Goal: Task Accomplishment & Management: Complete application form

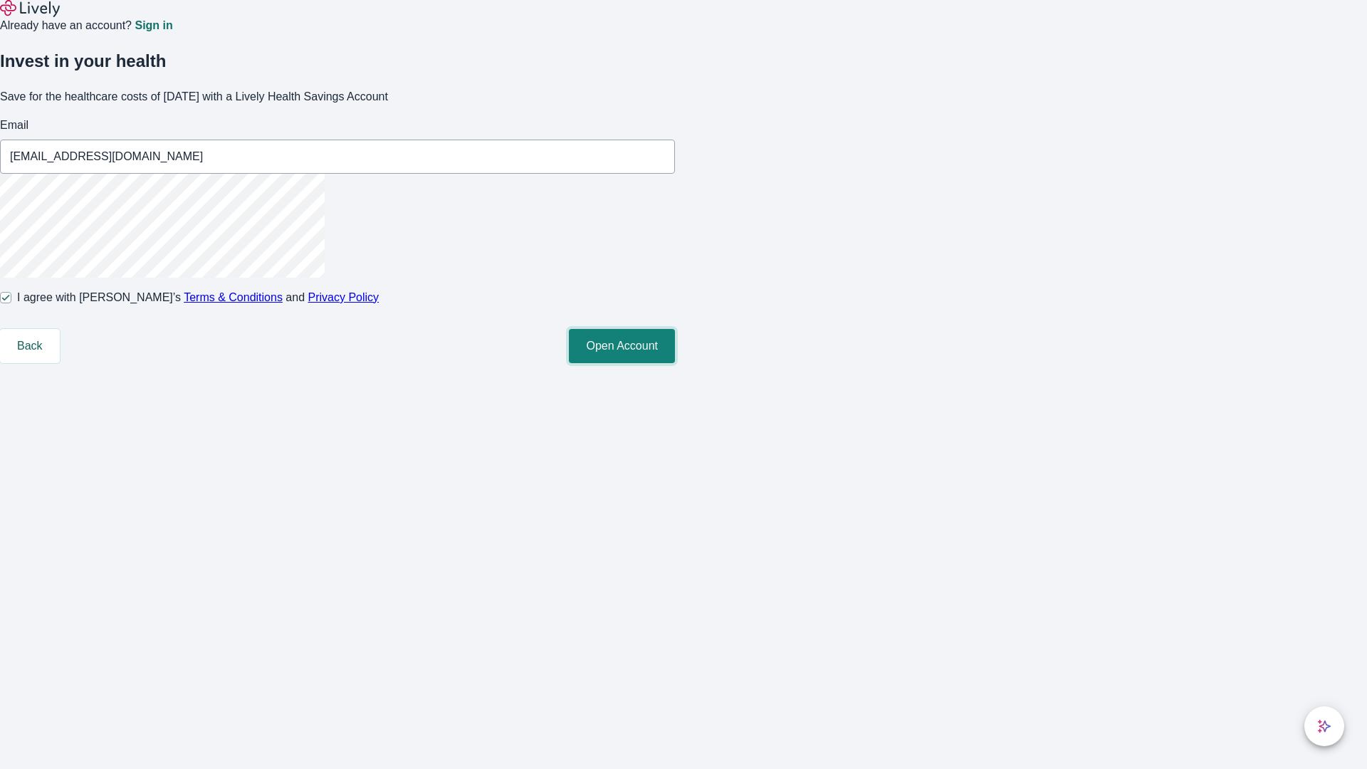
click at [675, 363] on button "Open Account" at bounding box center [622, 346] width 106 height 34
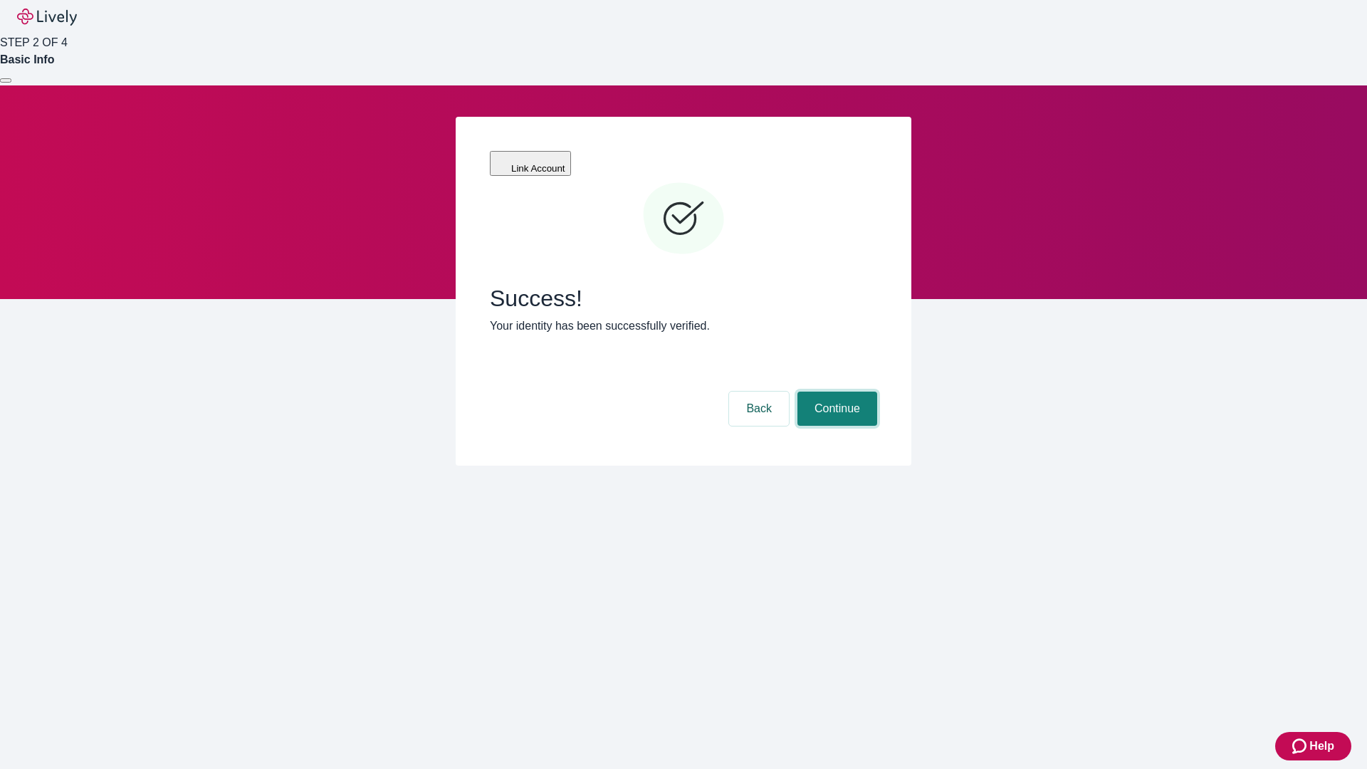
click at [835, 392] on button "Continue" at bounding box center [838, 409] width 80 height 34
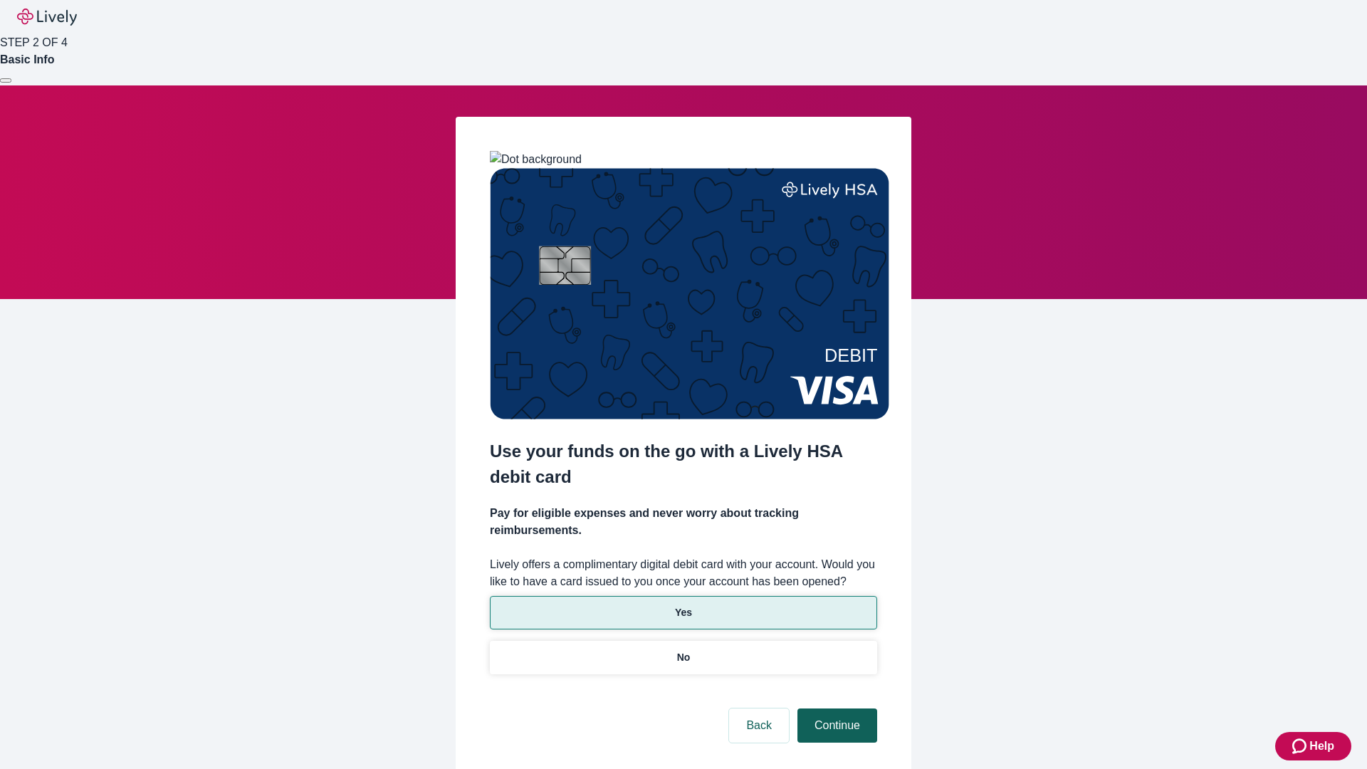
click at [683, 650] on p "No" at bounding box center [684, 657] width 14 height 15
click at [835, 709] on button "Continue" at bounding box center [838, 726] width 80 height 34
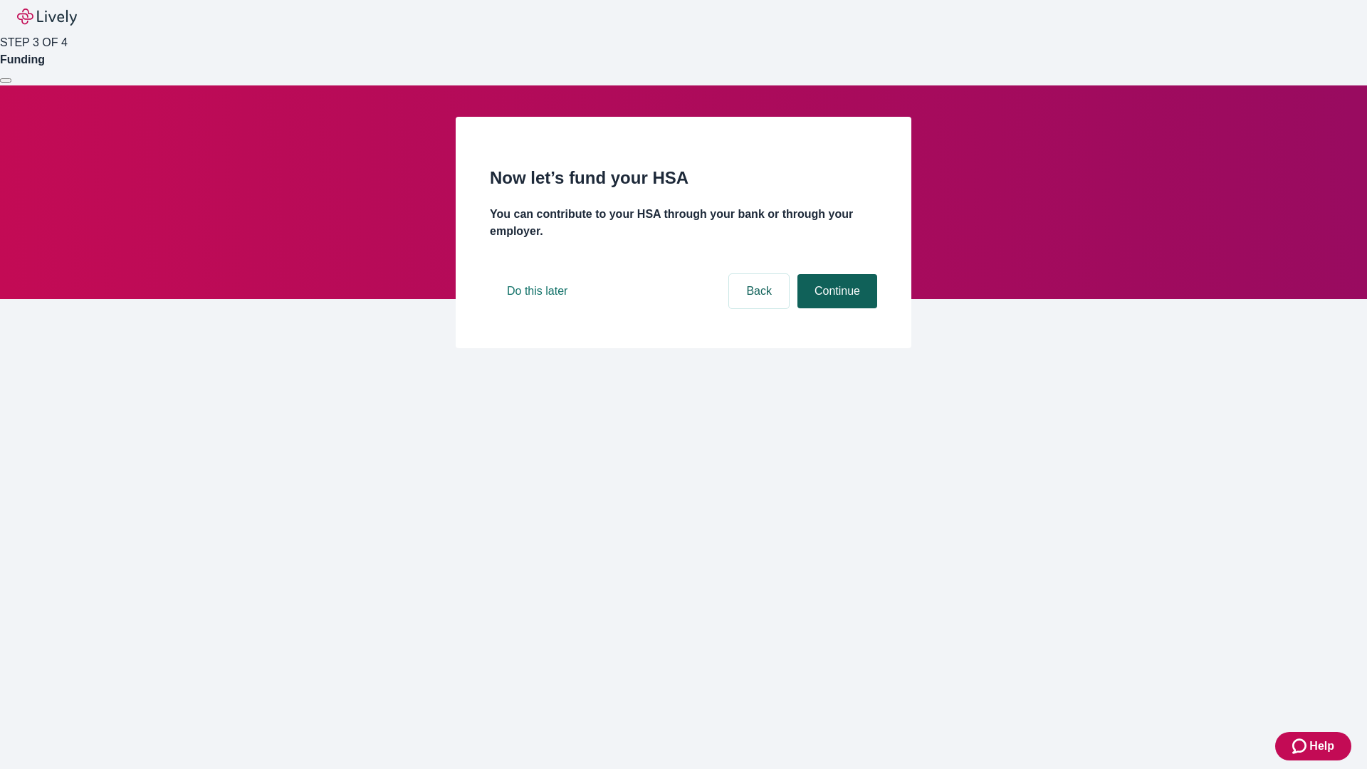
click at [835, 308] on button "Continue" at bounding box center [838, 291] width 80 height 34
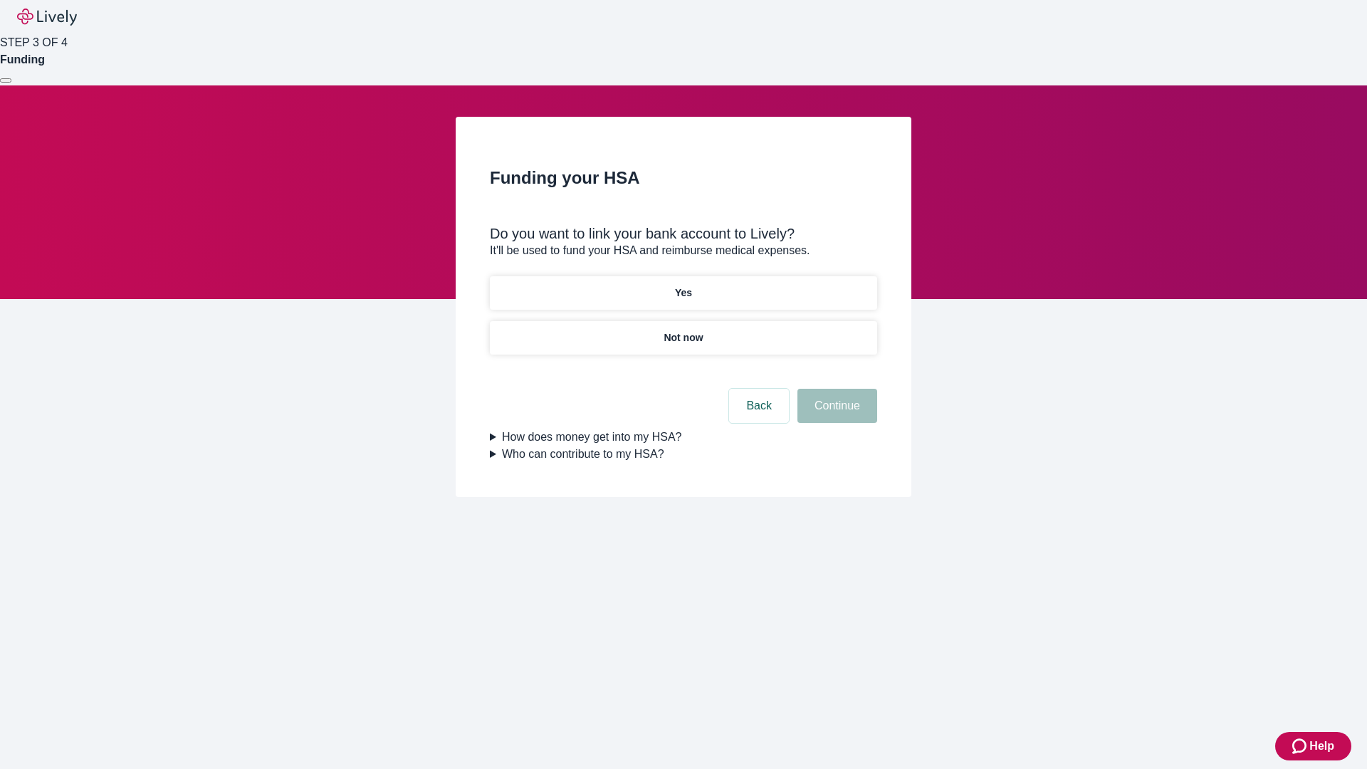
click at [683, 286] on p "Yes" at bounding box center [683, 293] width 17 height 15
click at [835, 389] on button "Continue" at bounding box center [838, 406] width 80 height 34
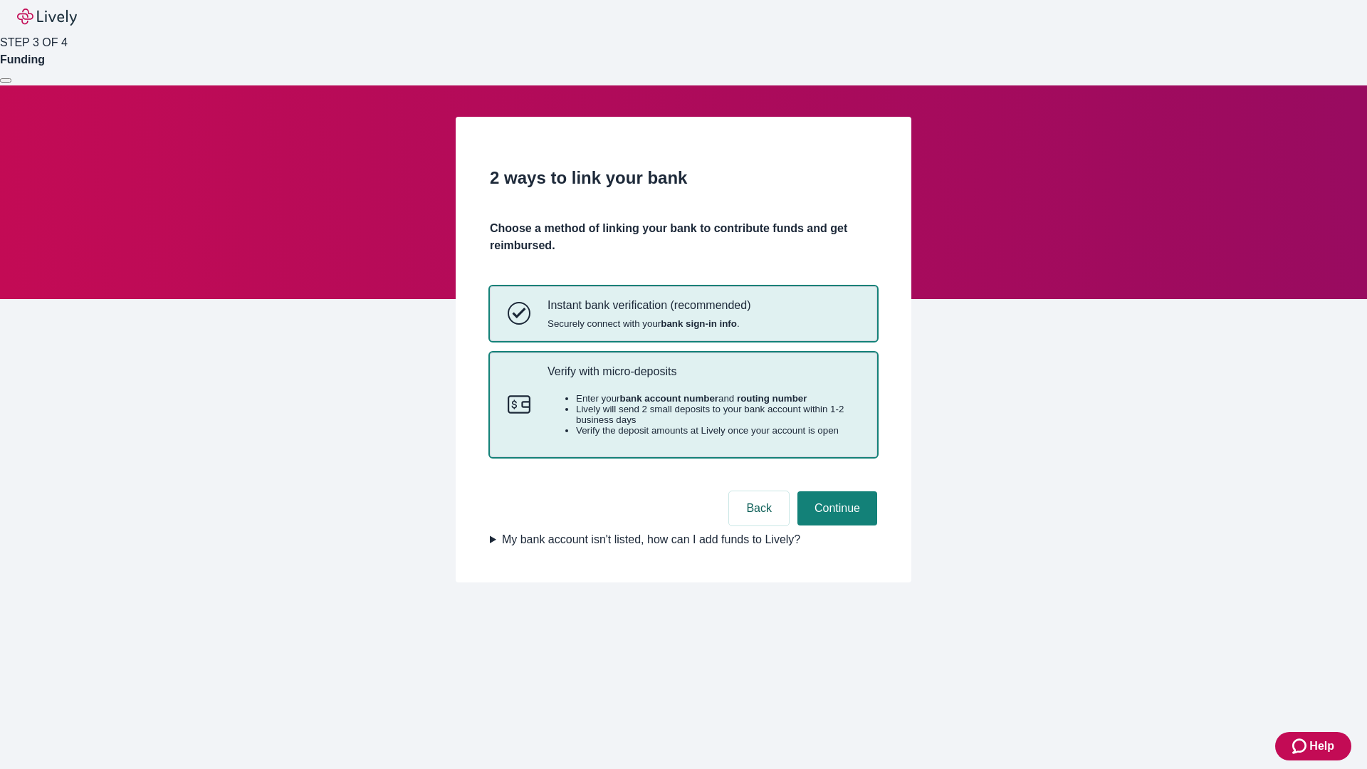
click at [703, 378] on p "Verify with micro-deposits" at bounding box center [704, 372] width 312 height 14
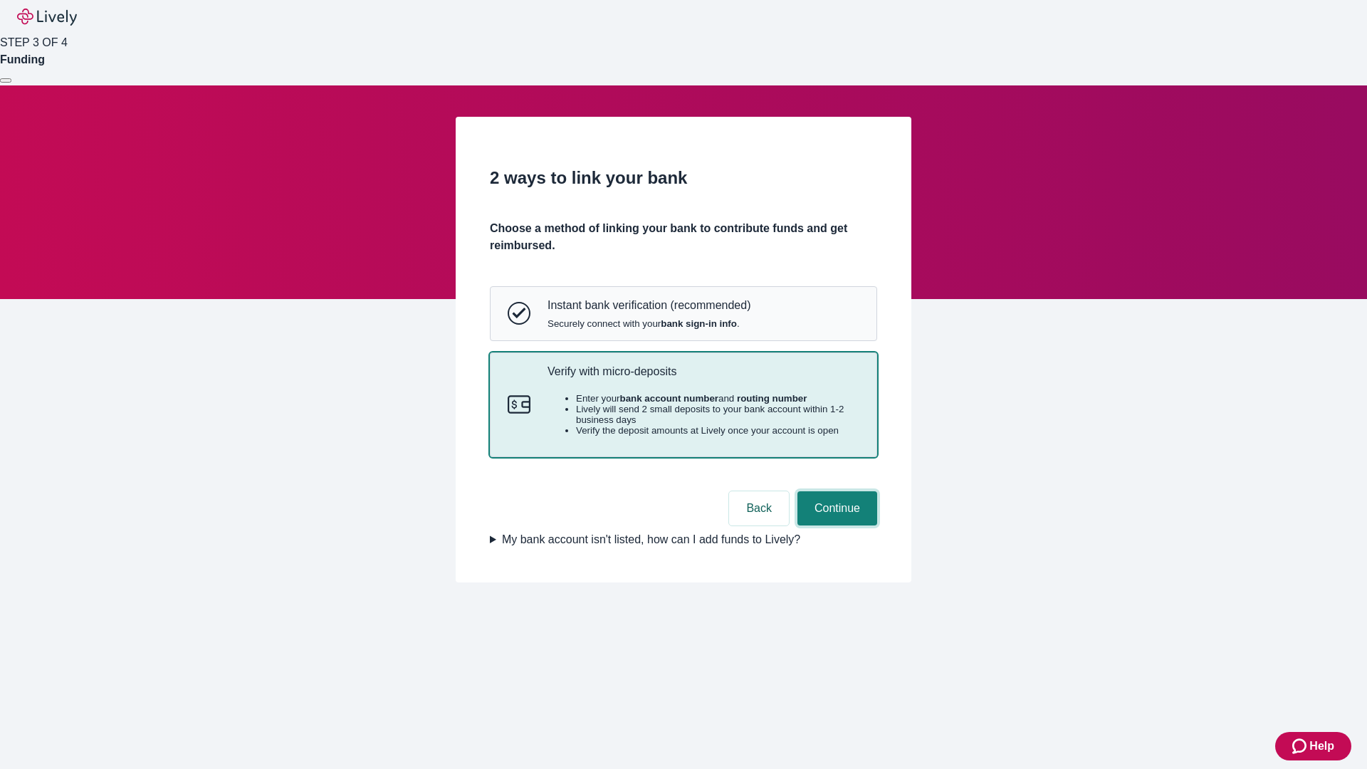
click at [835, 526] on button "Continue" at bounding box center [838, 508] width 80 height 34
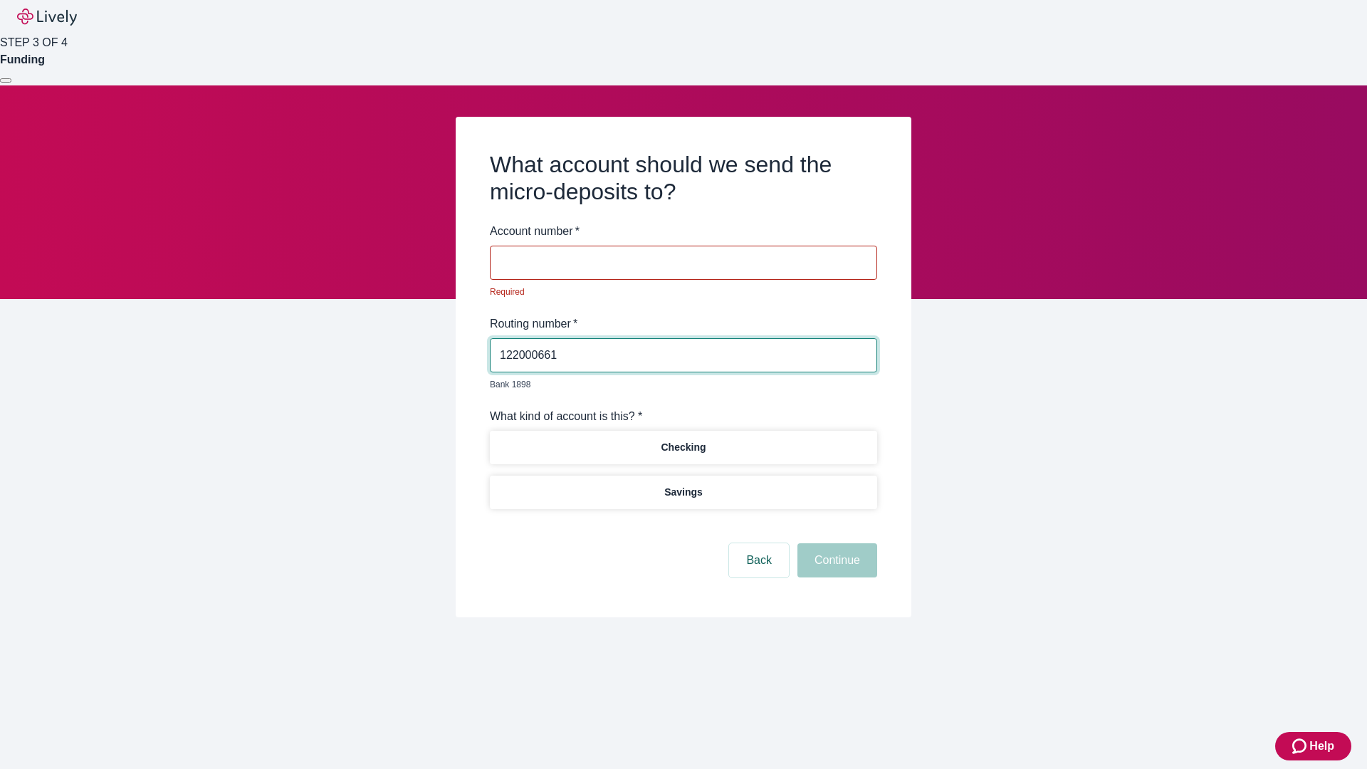
type input "122000661"
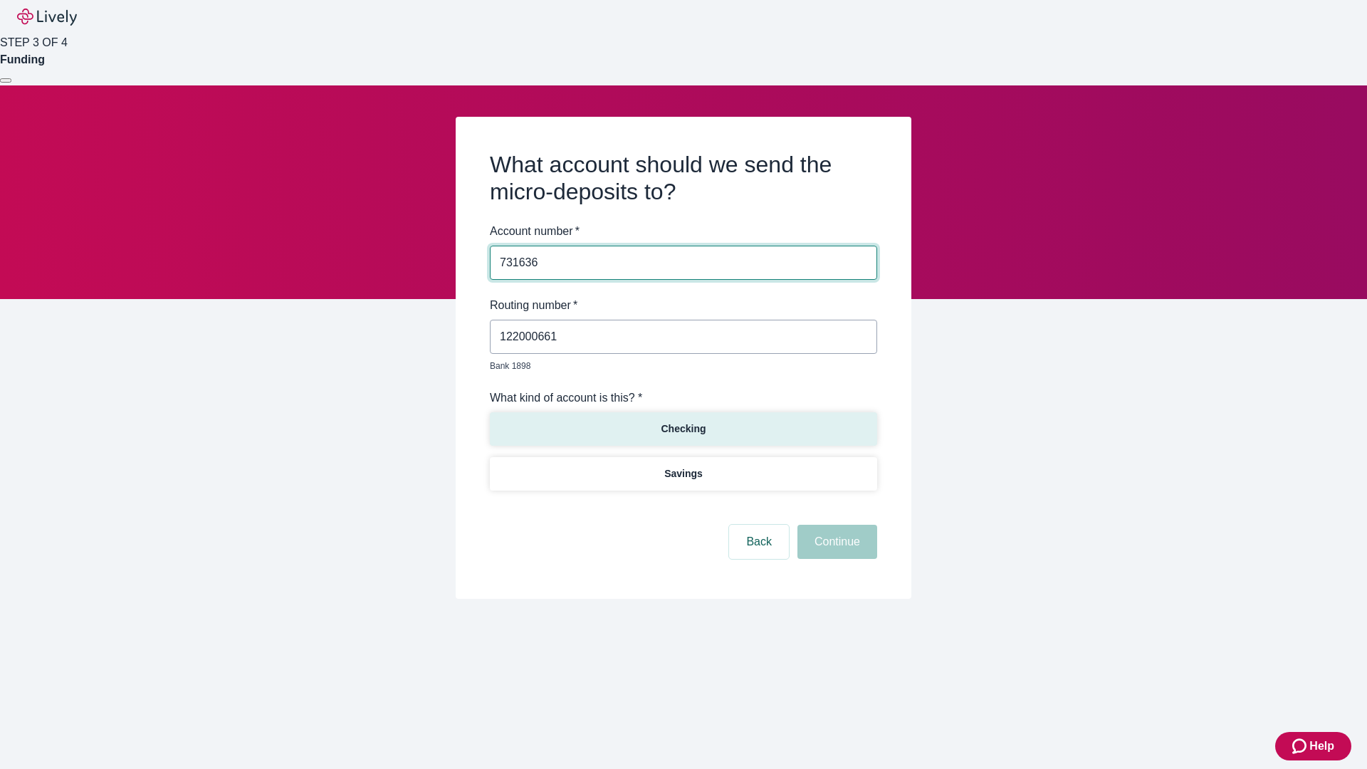
type input "731636"
click at [683, 422] on p "Checking" at bounding box center [683, 429] width 45 height 15
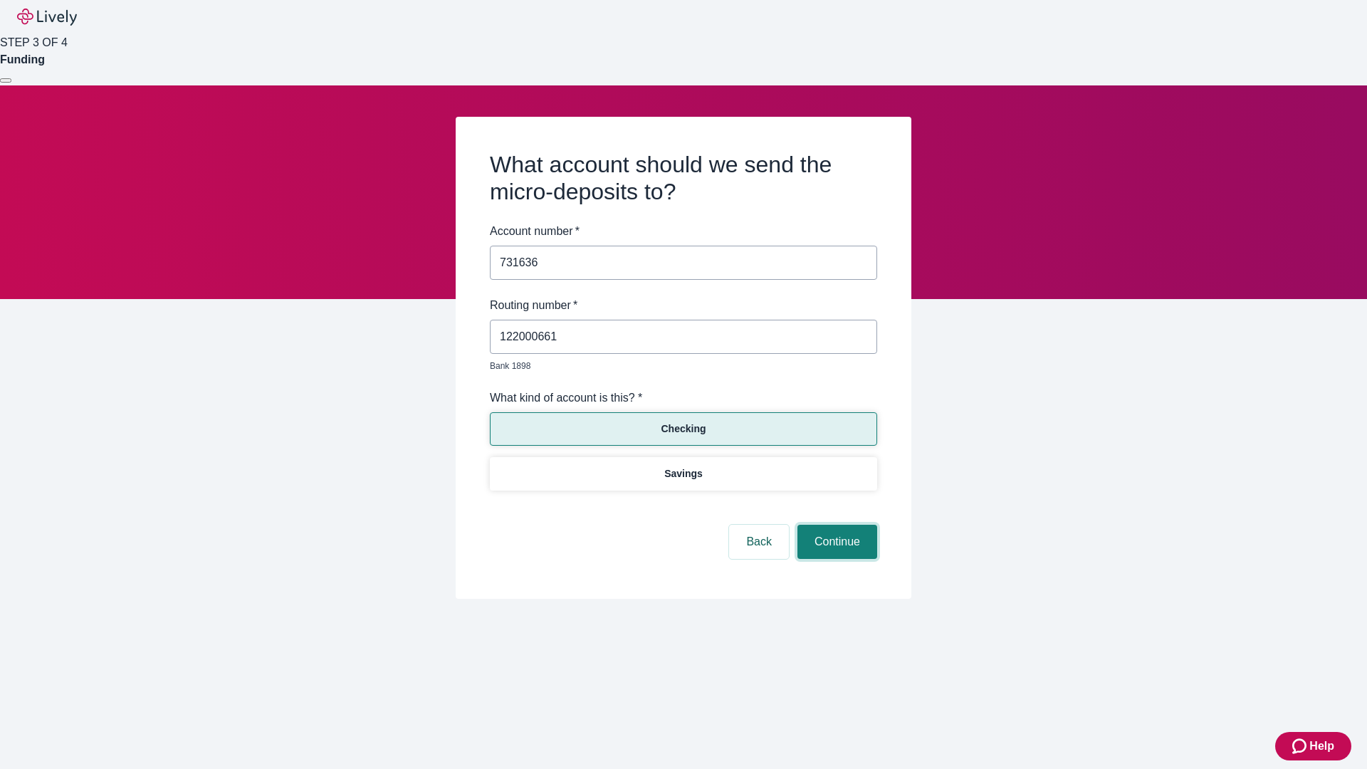
click at [835, 526] on button "Continue" at bounding box center [838, 542] width 80 height 34
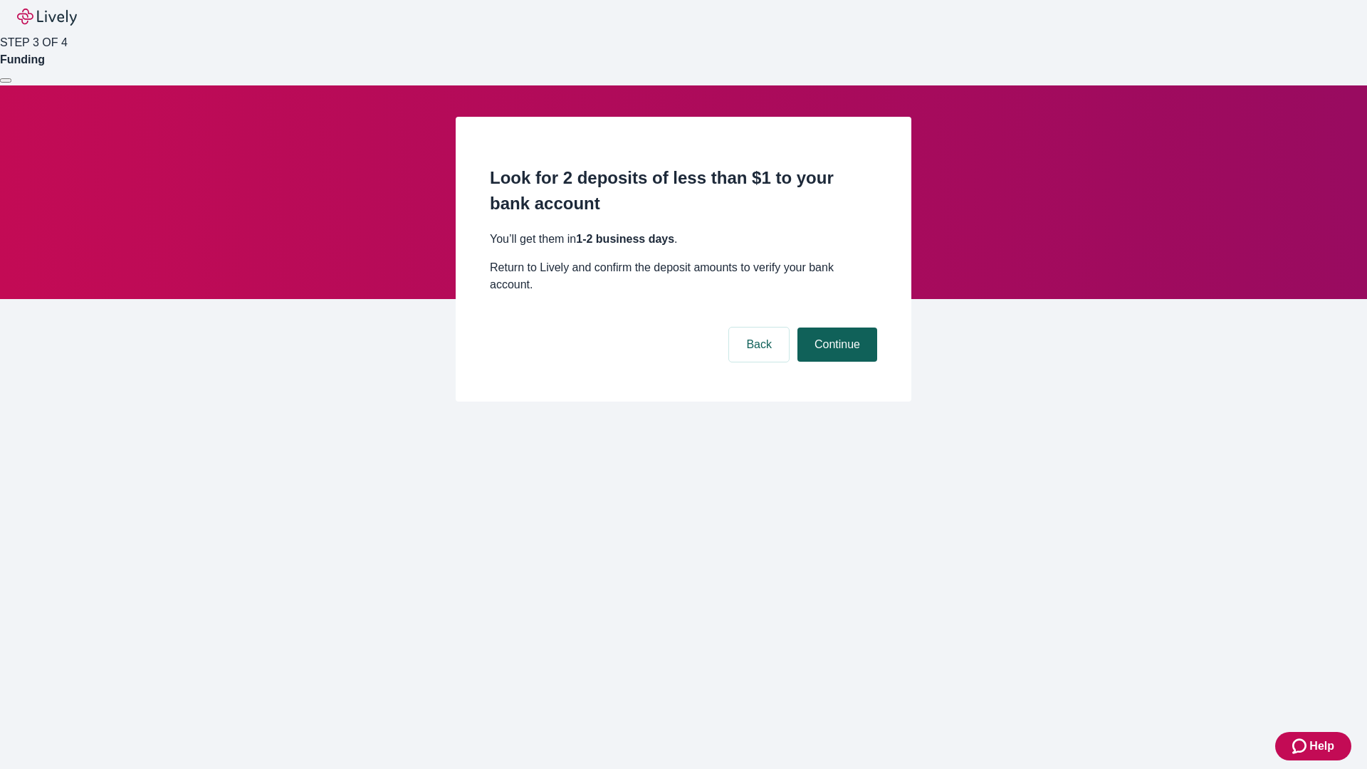
click at [835, 328] on button "Continue" at bounding box center [838, 345] width 80 height 34
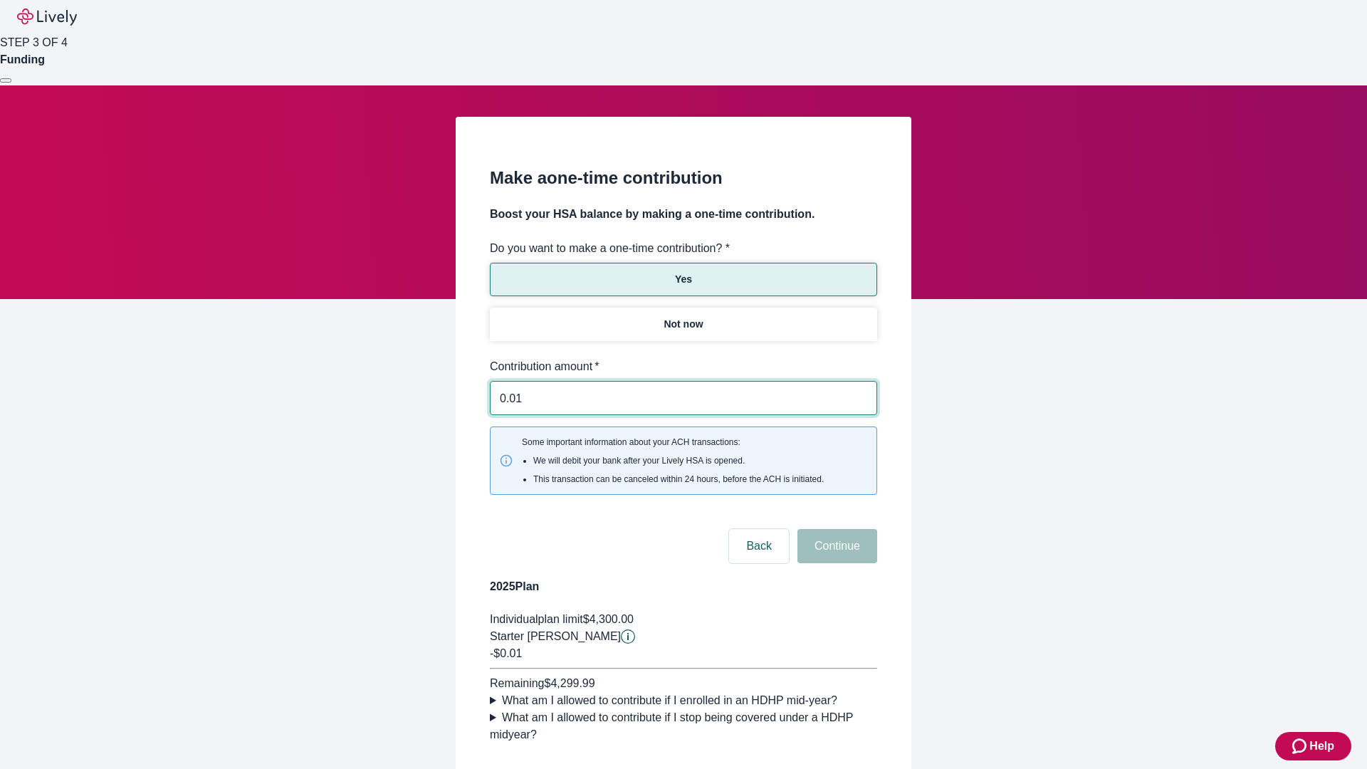
type input "0.01"
click at [835, 529] on button "Continue" at bounding box center [838, 546] width 80 height 34
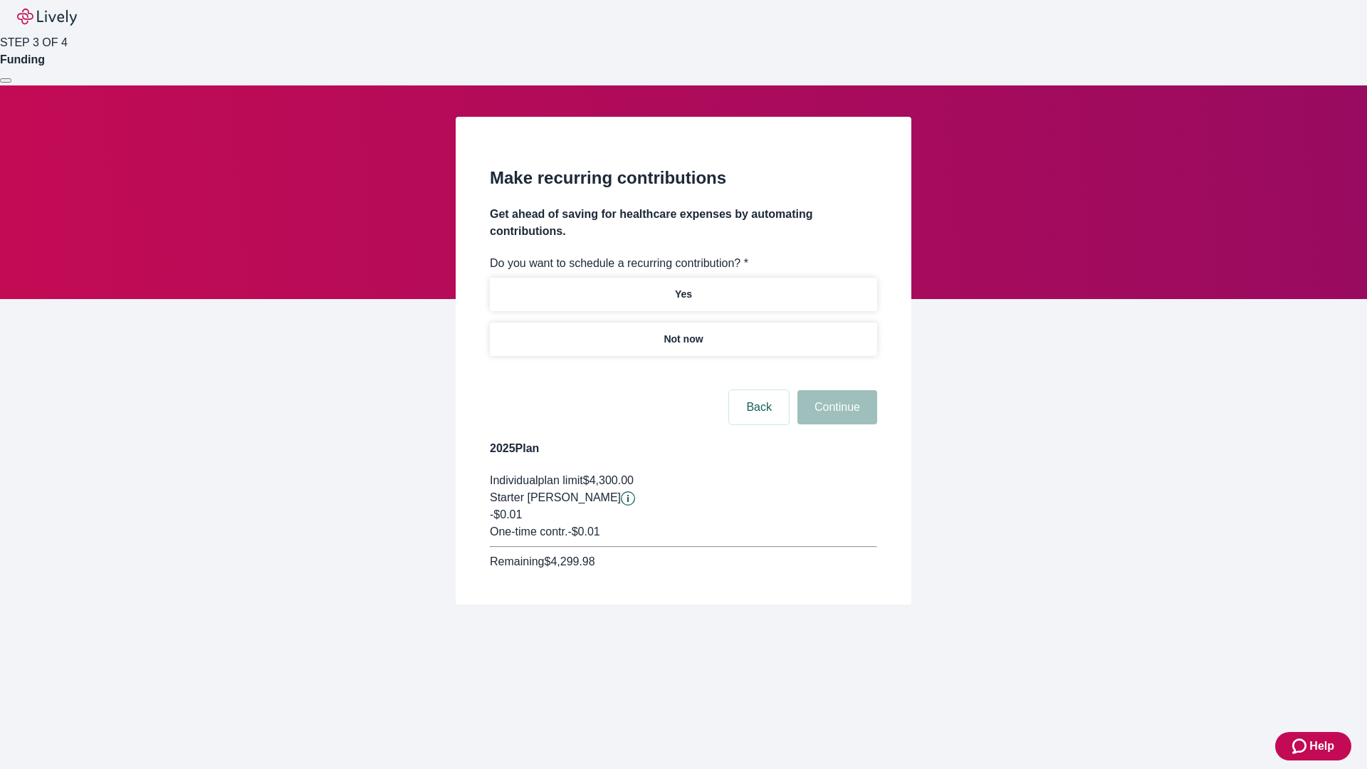
click at [683, 332] on p "Not now" at bounding box center [683, 339] width 39 height 15
click at [835, 390] on button "Continue" at bounding box center [838, 407] width 80 height 34
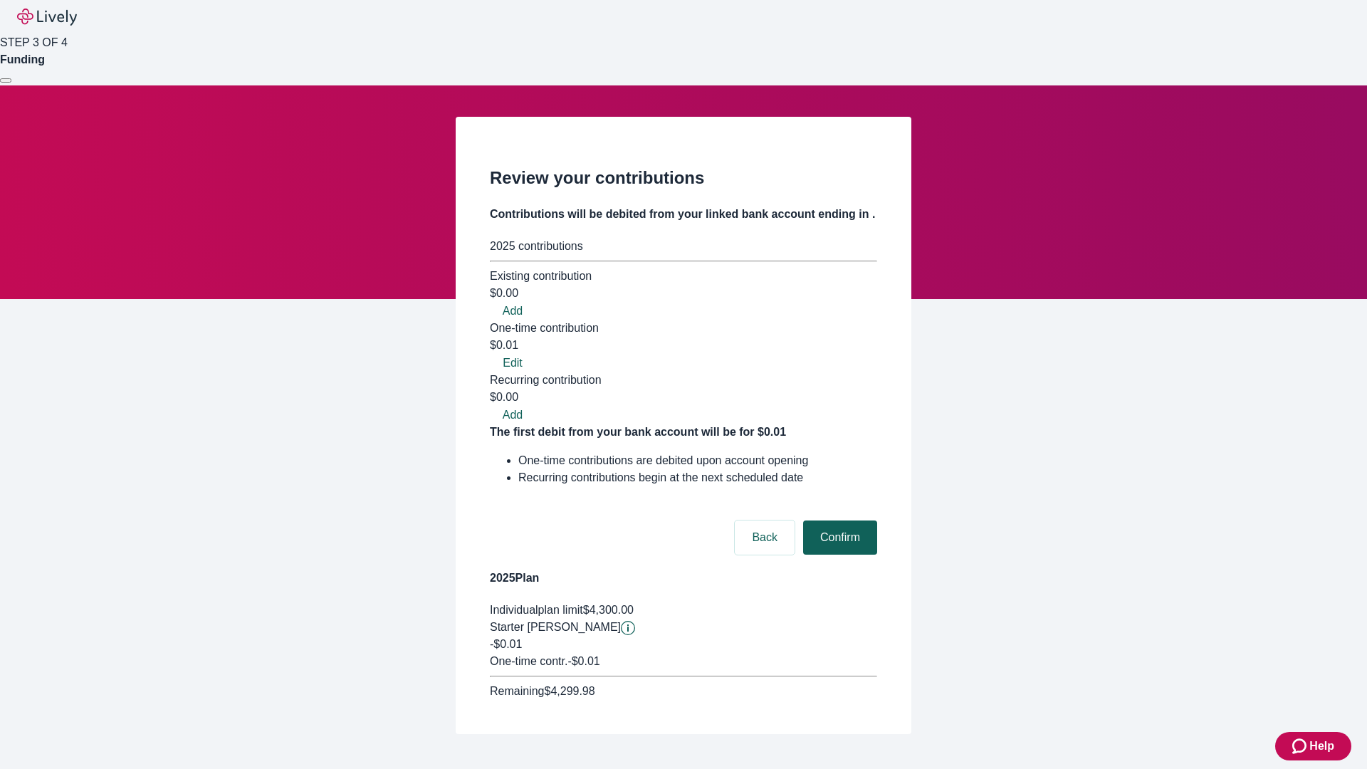
click at [838, 521] on button "Confirm" at bounding box center [840, 538] width 74 height 34
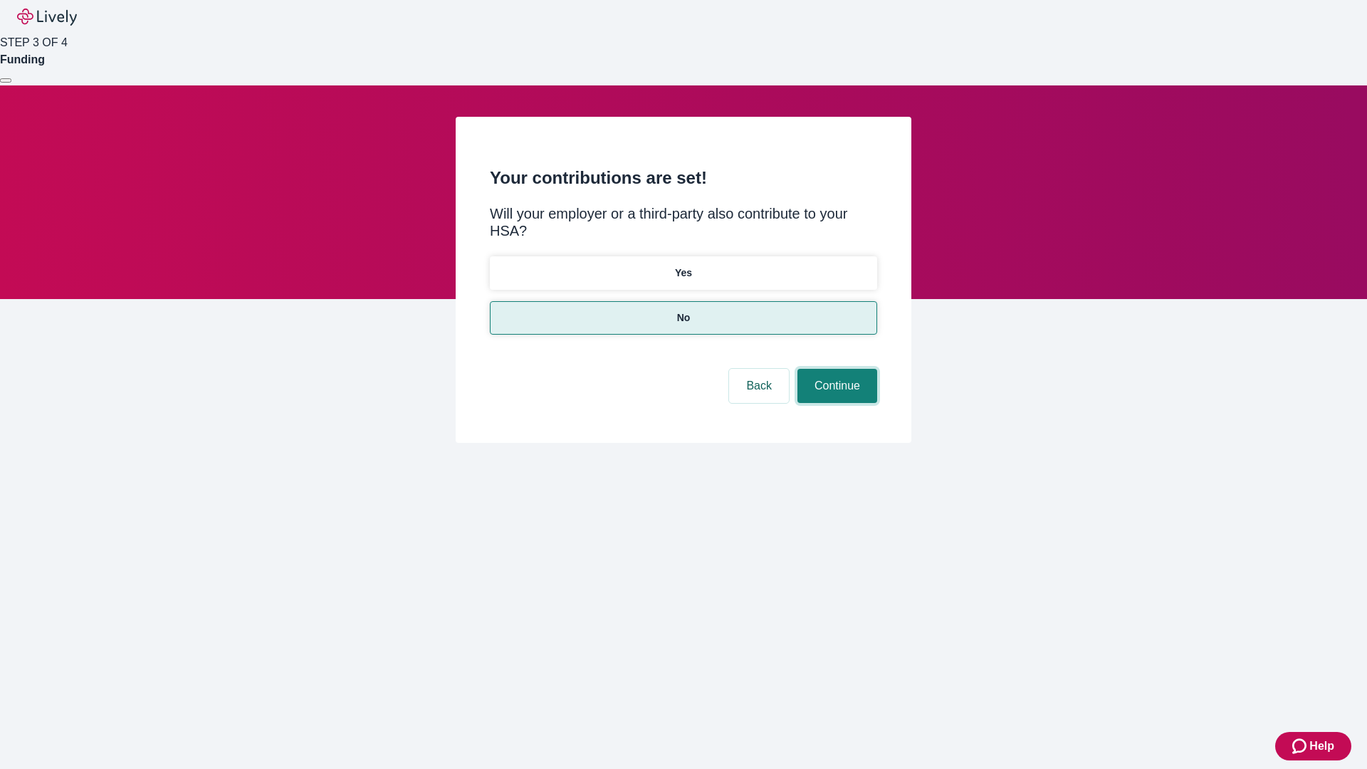
click at [835, 369] on button "Continue" at bounding box center [838, 386] width 80 height 34
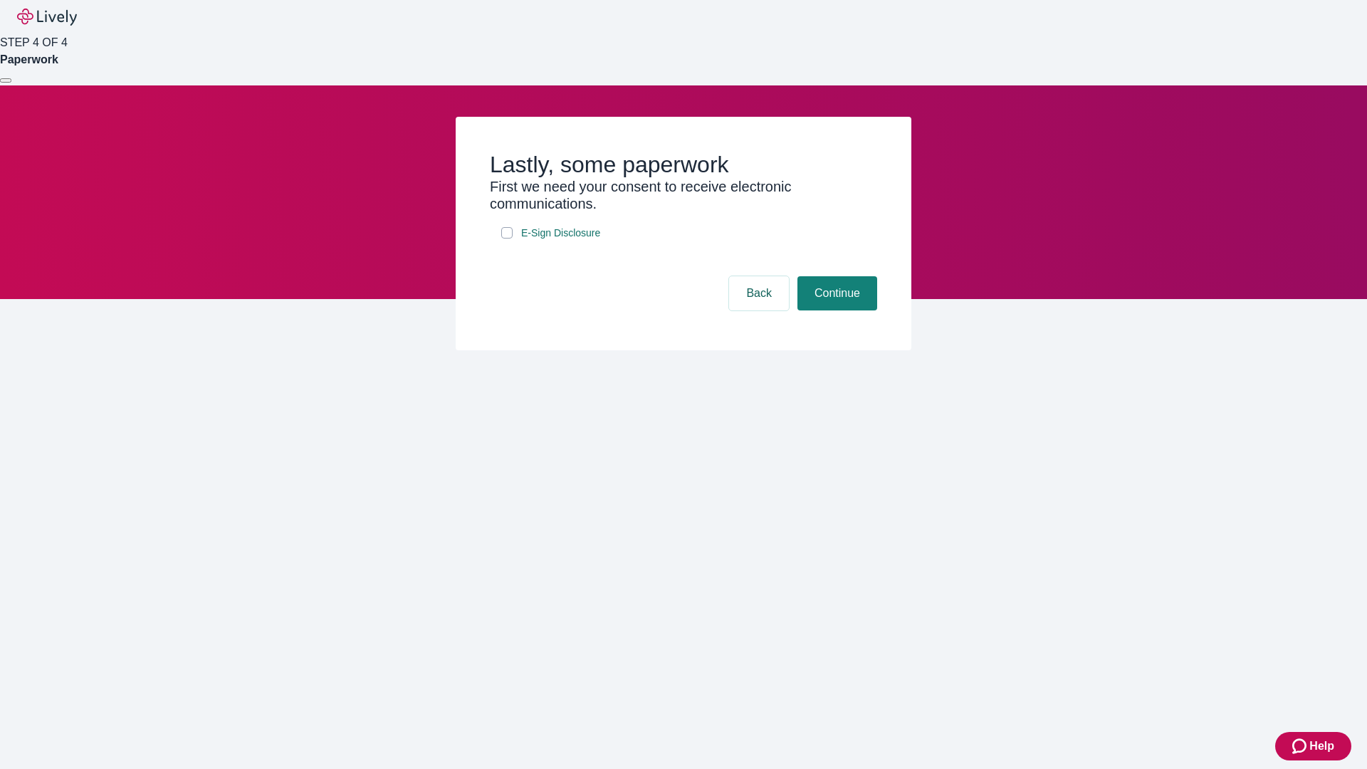
click at [507, 239] on input "E-Sign Disclosure" at bounding box center [506, 232] width 11 height 11
checkbox input "true"
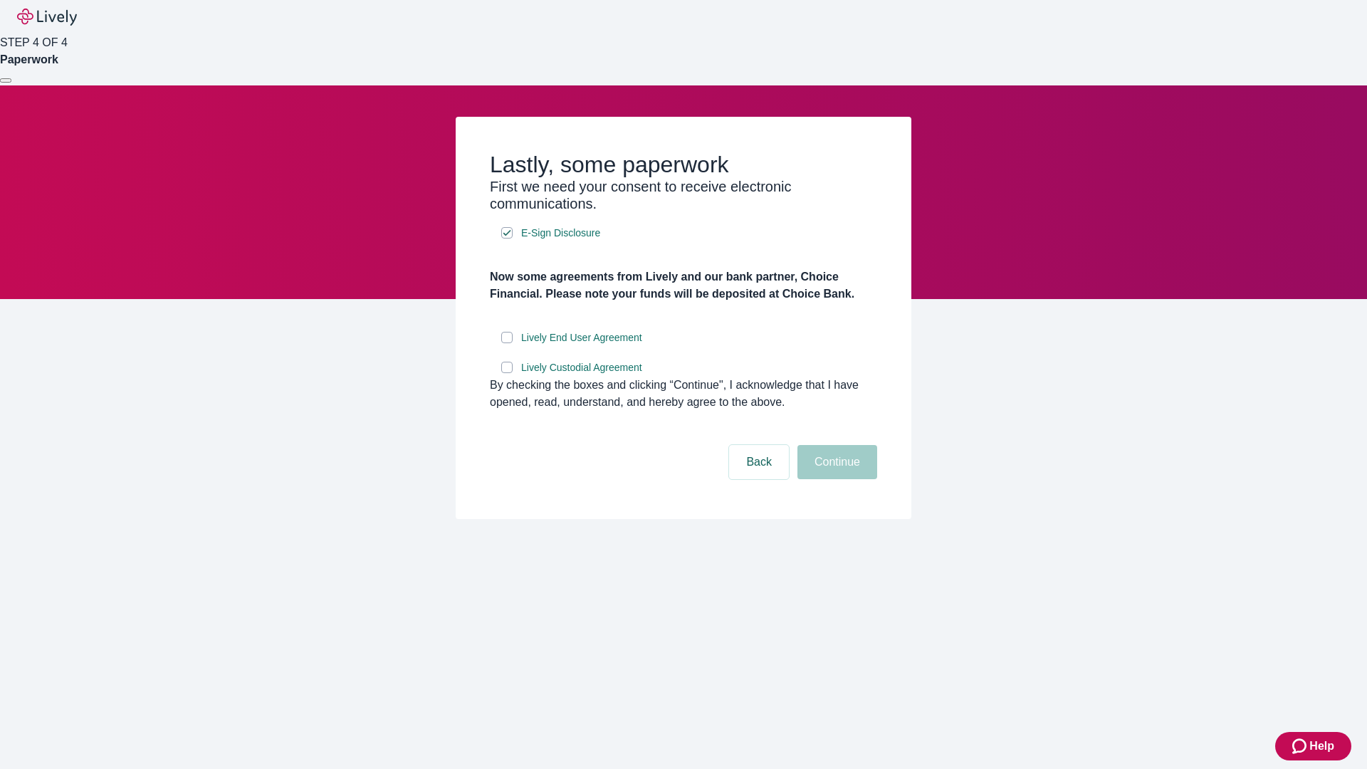
click at [507, 343] on input "Lively End User Agreement" at bounding box center [506, 337] width 11 height 11
checkbox input "true"
click at [507, 373] on input "Lively Custodial Agreement" at bounding box center [506, 367] width 11 height 11
checkbox input "true"
click at [835, 479] on button "Continue" at bounding box center [838, 462] width 80 height 34
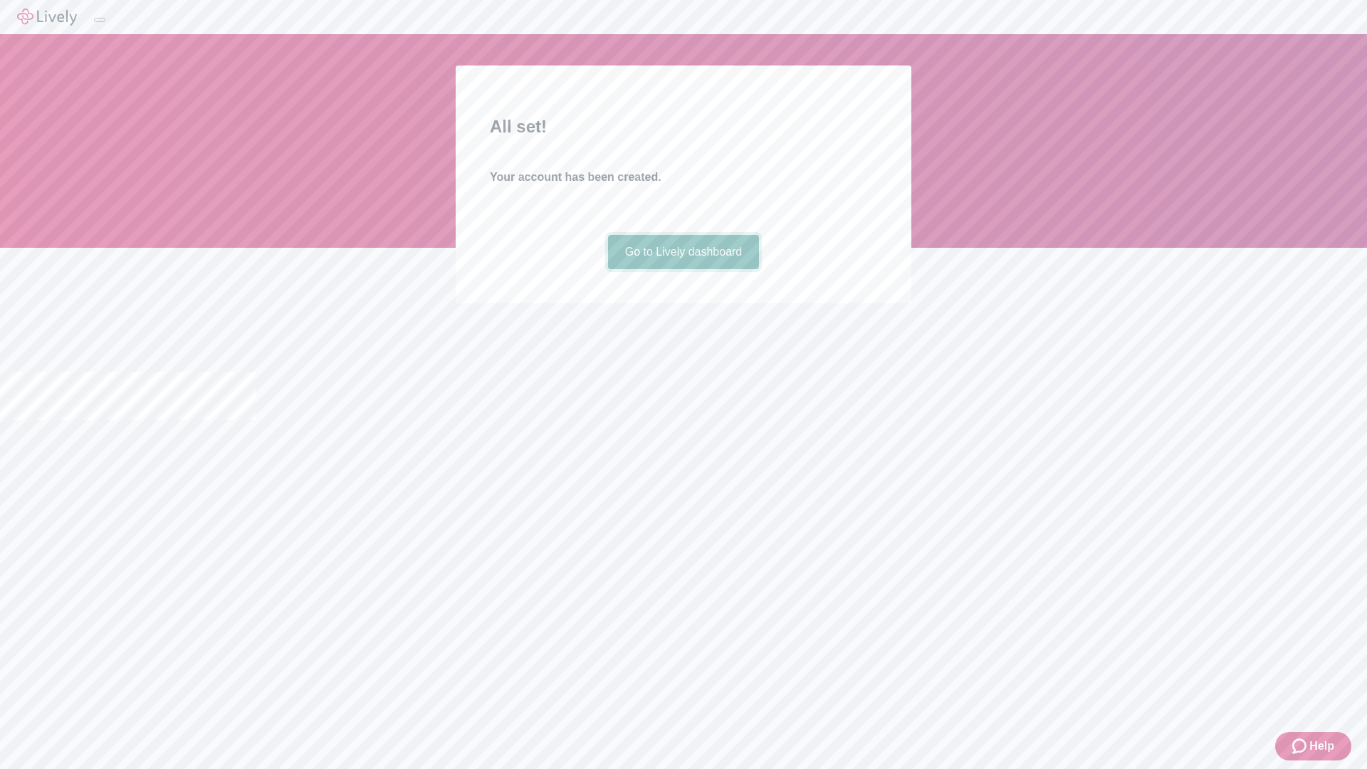
click at [683, 269] on link "Go to Lively dashboard" at bounding box center [684, 252] width 152 height 34
